Goal: Information Seeking & Learning: Learn about a topic

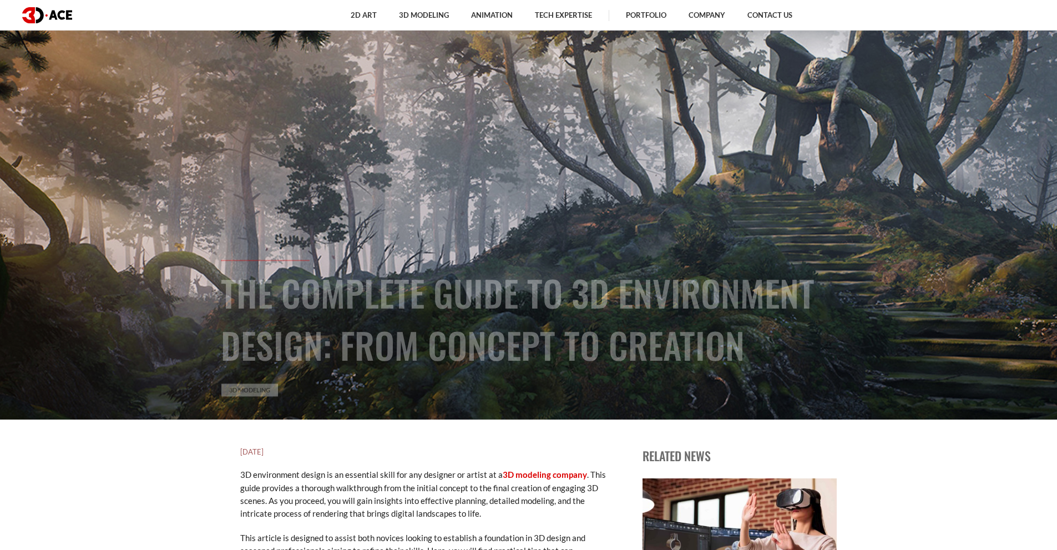
scroll to position [55, 0]
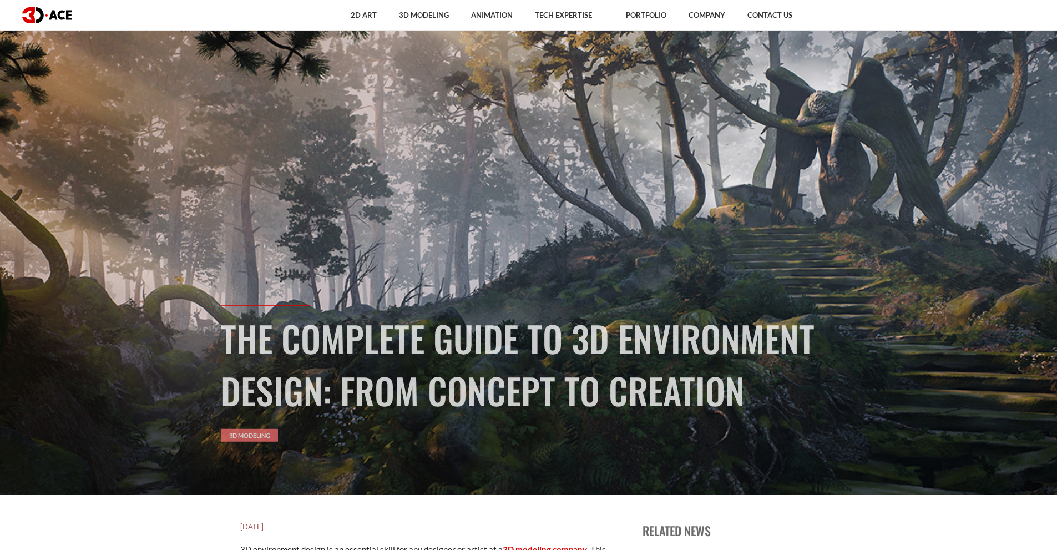
click at [253, 431] on link "3D Modeling" at bounding box center [249, 435] width 57 height 13
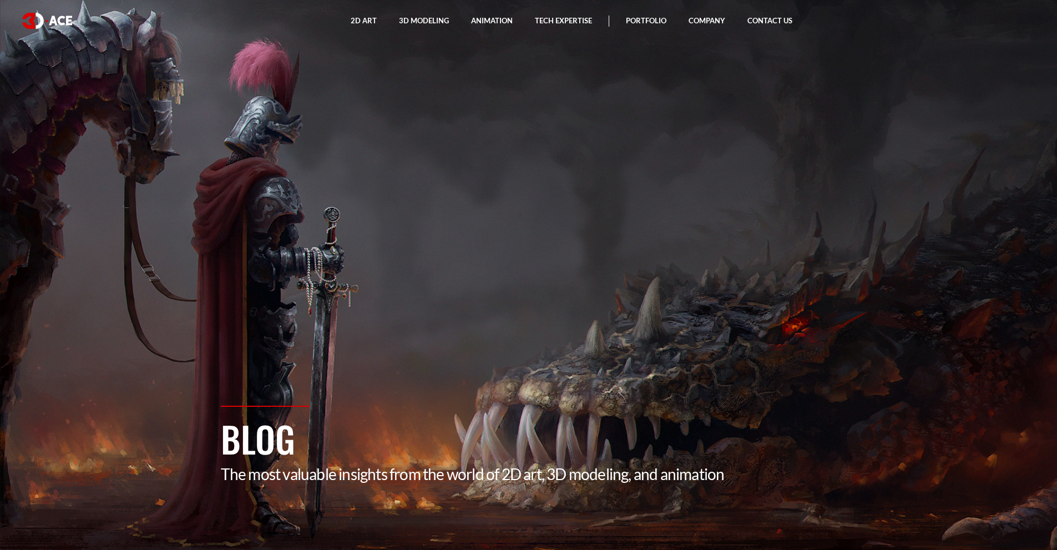
click at [425, 306] on section "Blog The most valuable insights from the world of 2D art, 3D modeling, and anim…" at bounding box center [528, 275] width 1057 height 550
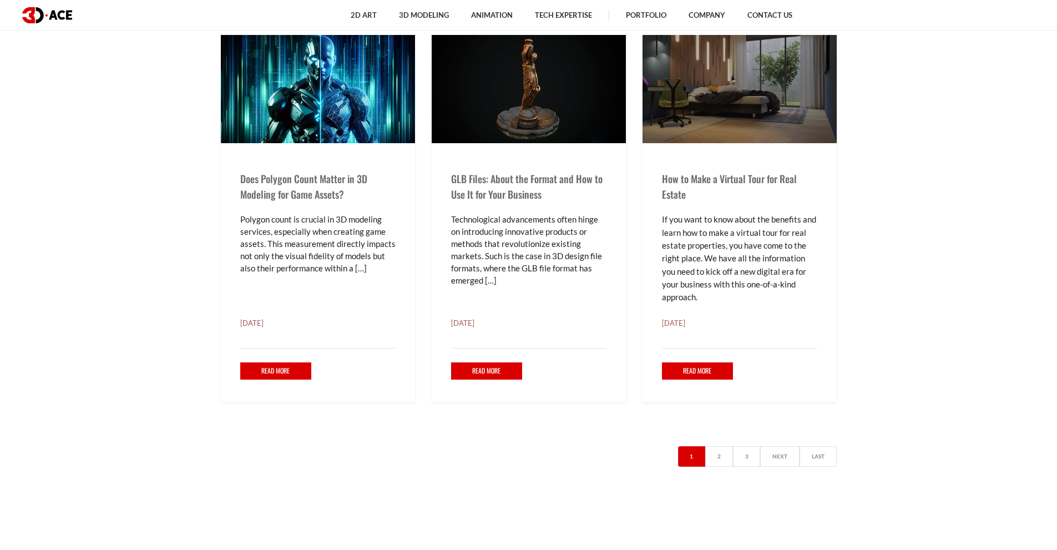
scroll to position [2108, 0]
drag, startPoint x: 694, startPoint y: 372, endPoint x: 674, endPoint y: 358, distance: 24.3
click at [695, 373] on link "Read More" at bounding box center [698, 370] width 72 height 17
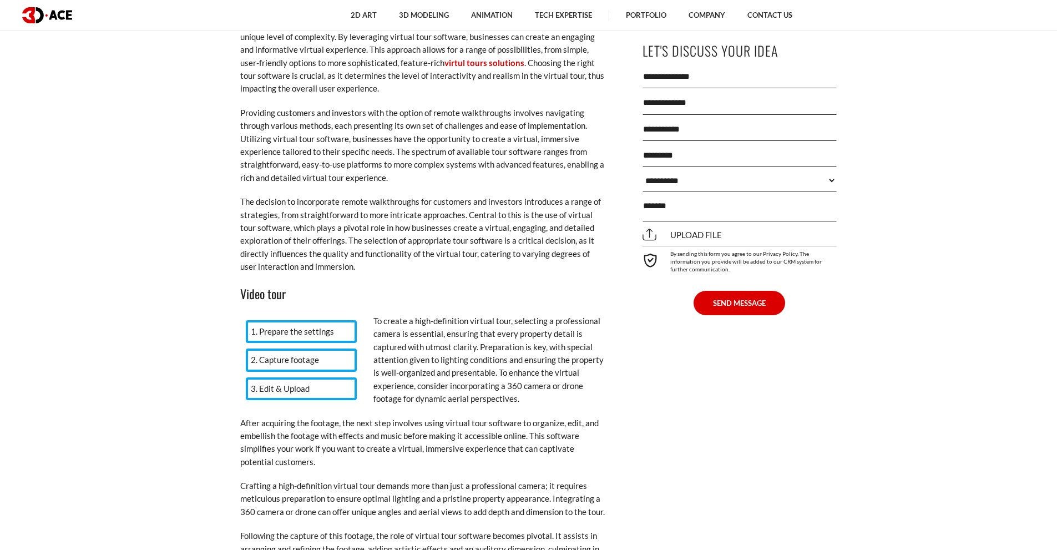
scroll to position [4826, 0]
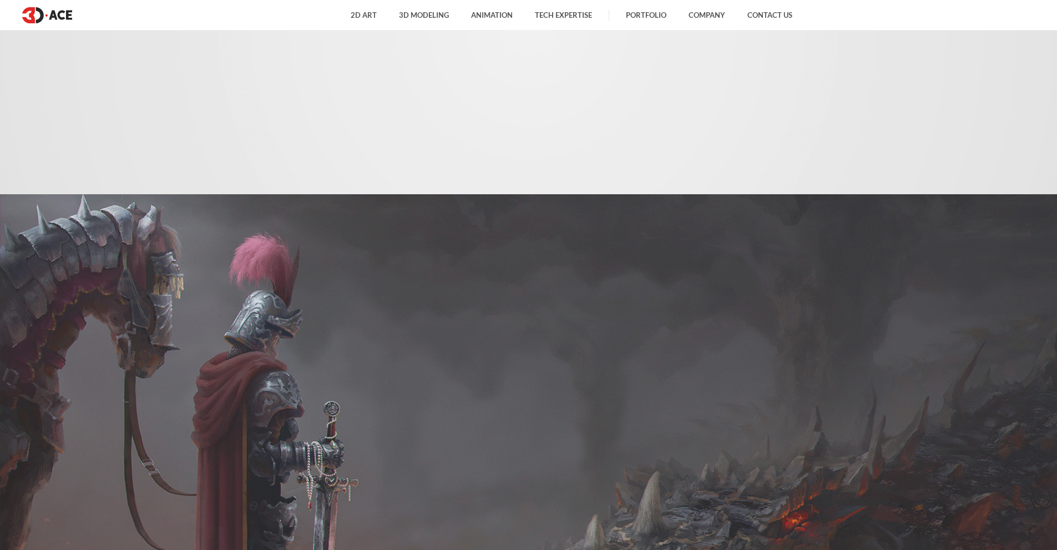
scroll to position [2108, 0]
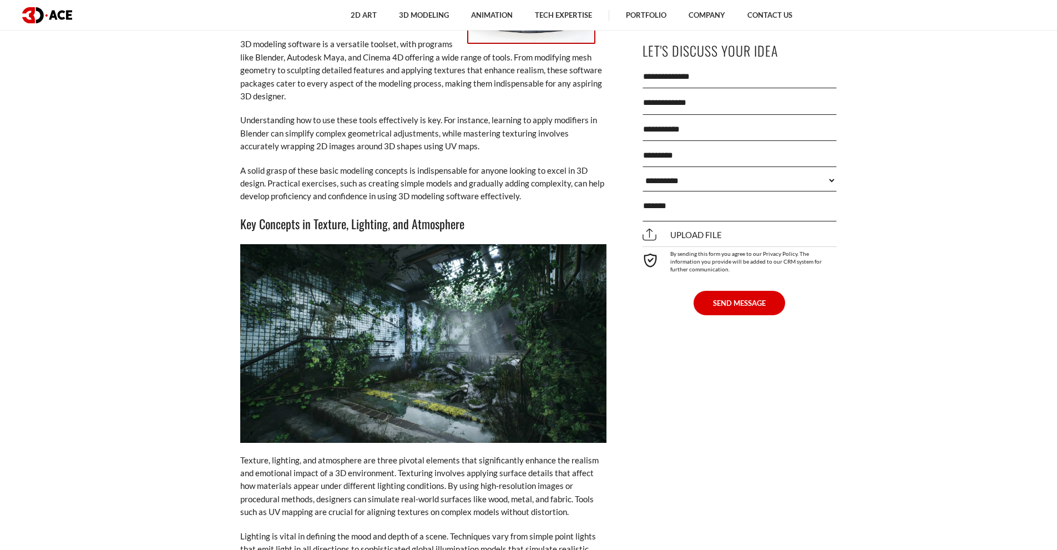
scroll to position [1886, 0]
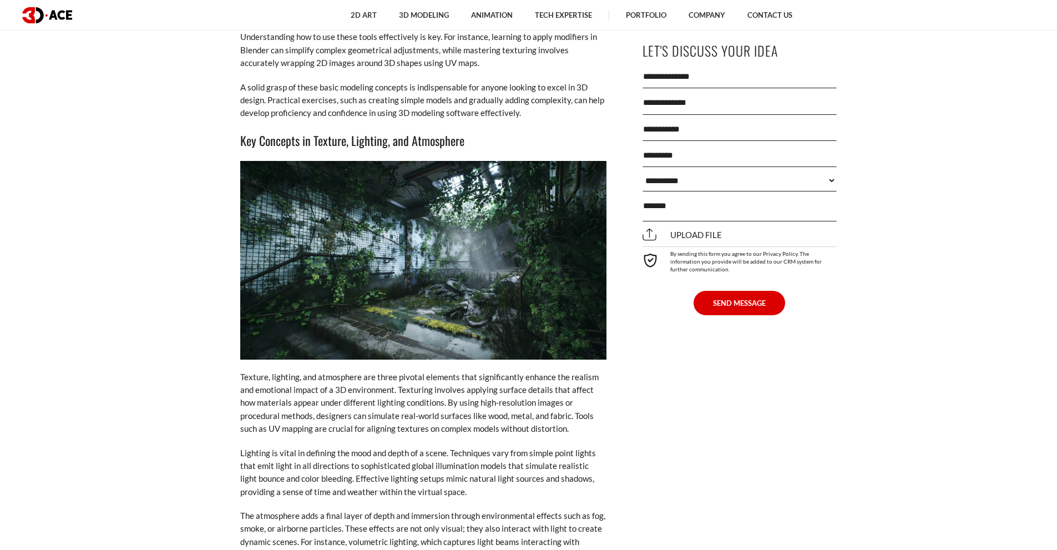
click at [507, 234] on img at bounding box center [423, 260] width 366 height 199
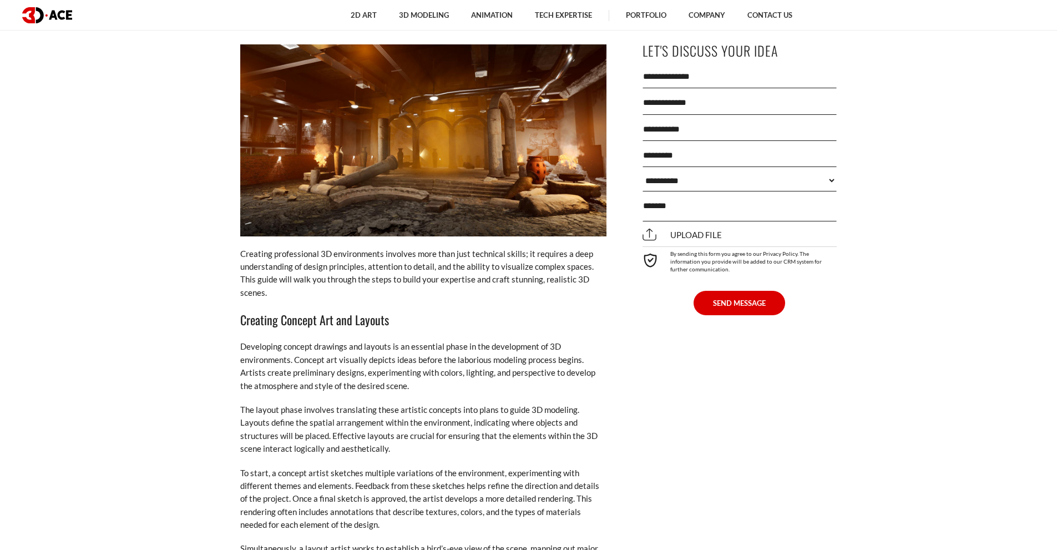
scroll to position [3273, 0]
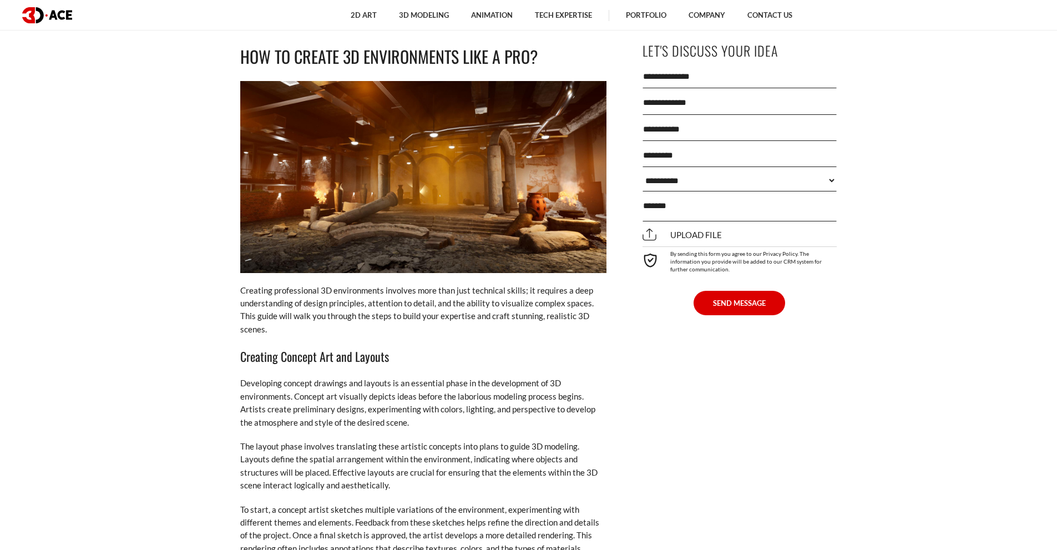
click at [434, 186] on img at bounding box center [423, 177] width 366 height 192
